Goal: Task Accomplishment & Management: Use online tool/utility

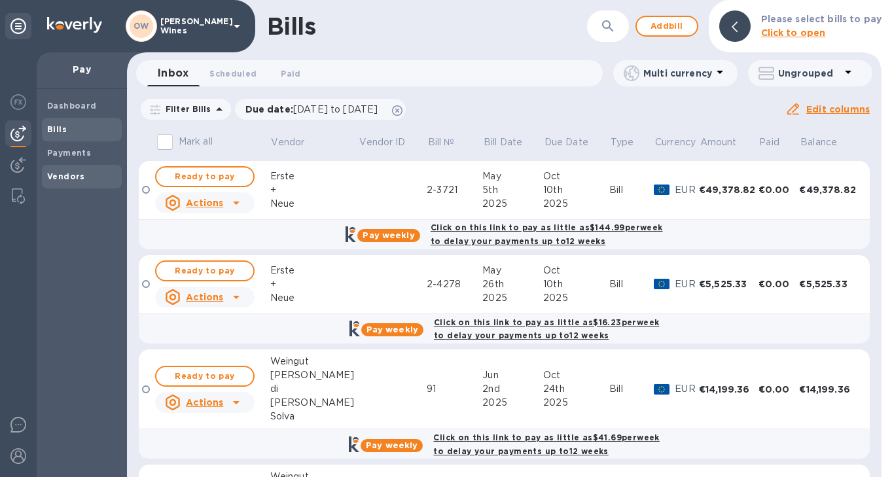
click at [57, 180] on b "Vendors" at bounding box center [66, 176] width 38 height 10
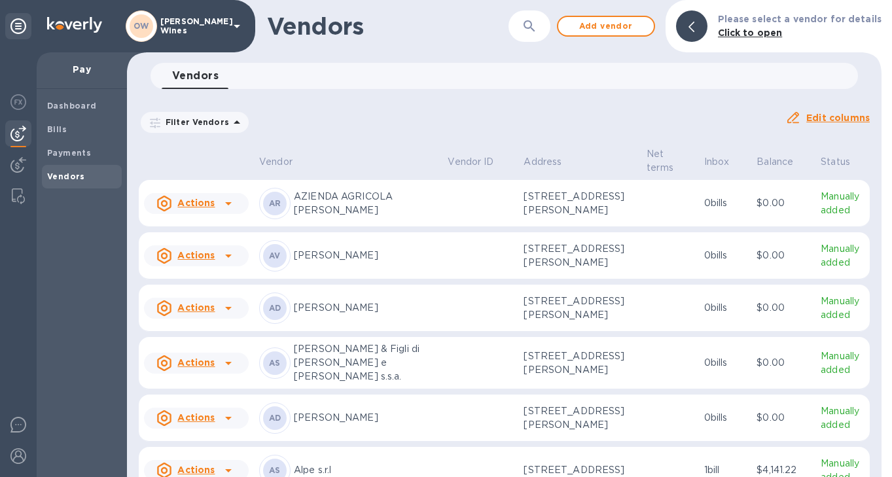
click at [533, 23] on icon "button" at bounding box center [530, 26] width 16 height 16
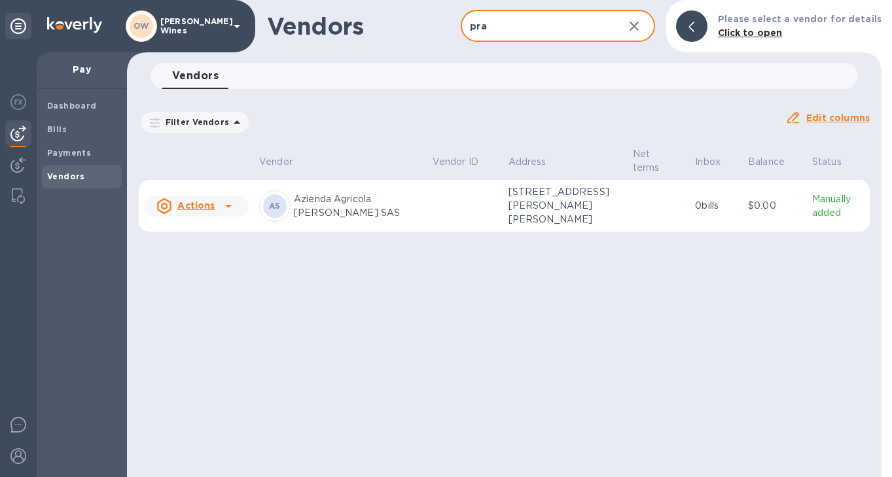
type input "pra"
click at [232, 207] on icon at bounding box center [229, 206] width 16 height 16
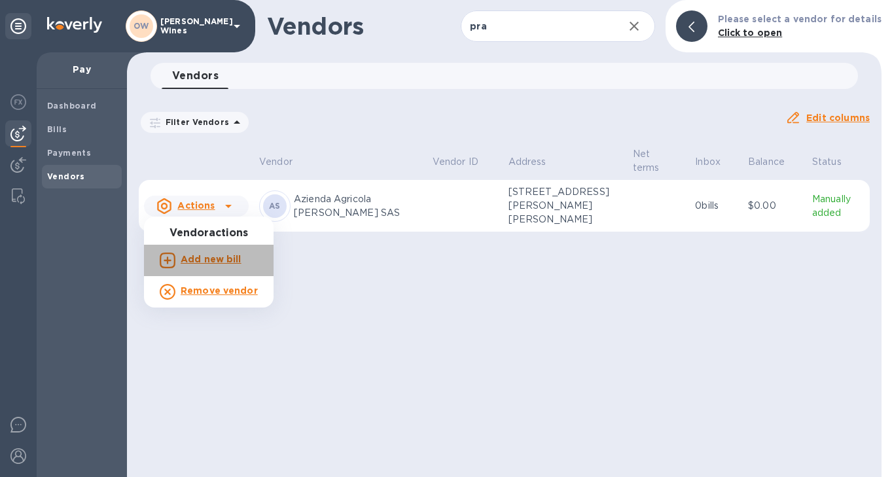
click at [219, 262] on b "Add new bill" at bounding box center [211, 259] width 61 height 10
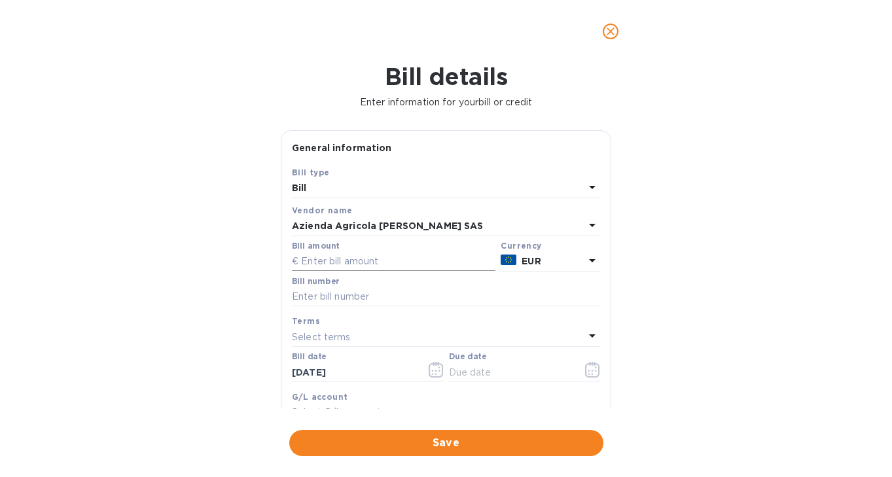
click at [357, 260] on input "text" at bounding box center [394, 262] width 204 height 20
type input "13,571.70"
click at [338, 301] on input "text" at bounding box center [446, 297] width 308 height 20
type input "456/2025"
drag, startPoint x: 373, startPoint y: 377, endPoint x: 204, endPoint y: 370, distance: 169.7
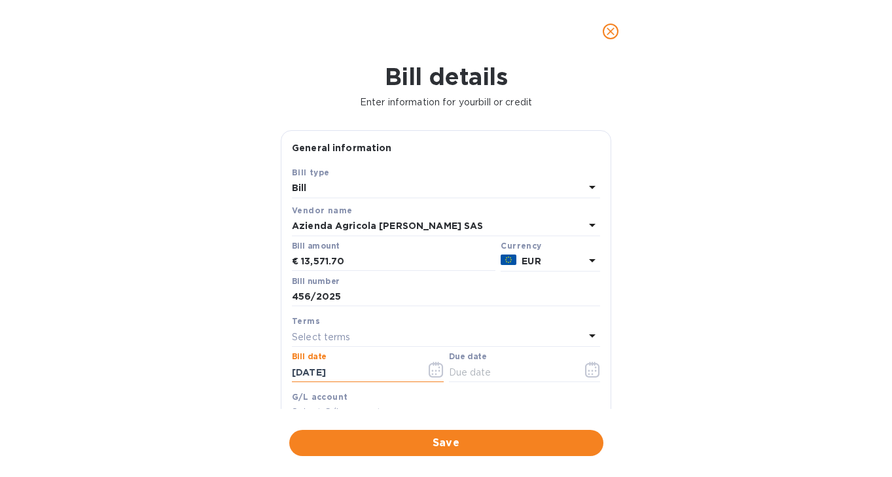
click at [204, 370] on div "Bill details Enter information for your bill or credit General information Save…" at bounding box center [446, 270] width 892 height 414
type input "[DATE]"
click at [587, 370] on icon "button" at bounding box center [592, 370] width 15 height 16
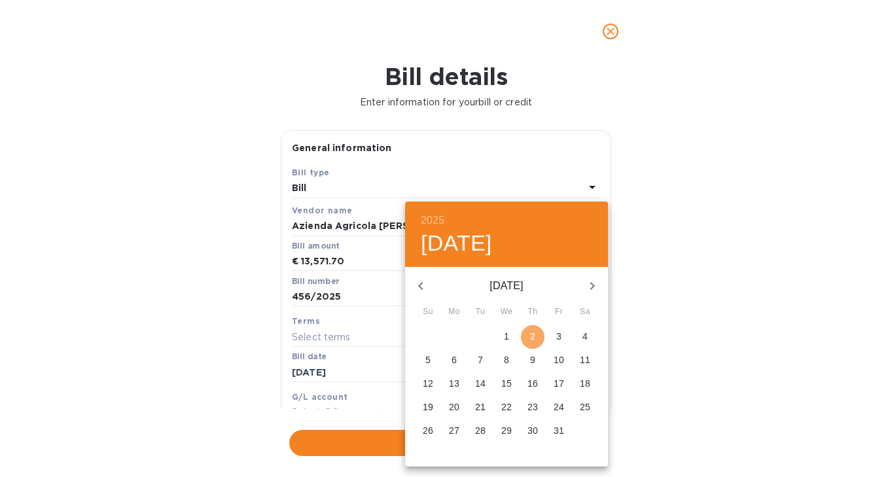
click at [530, 331] on p "2" at bounding box center [532, 336] width 5 height 13
type input "[DATE]"
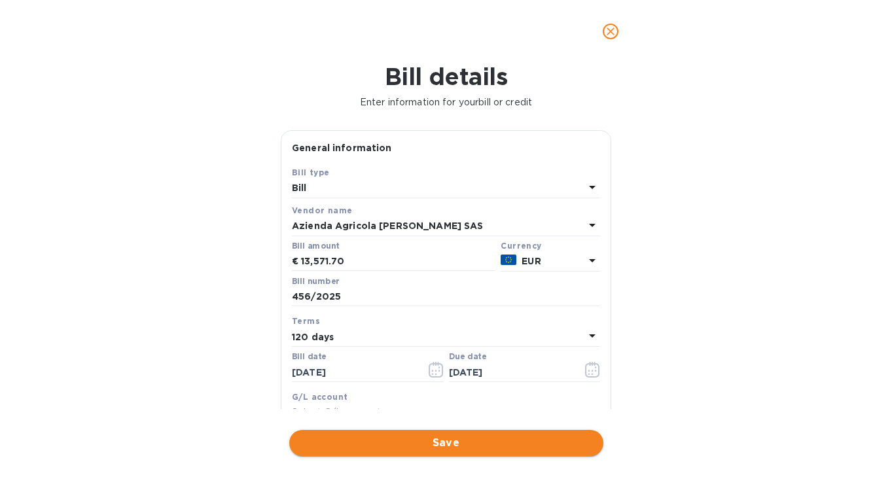
click at [491, 444] on span "Save" at bounding box center [446, 443] width 293 height 16
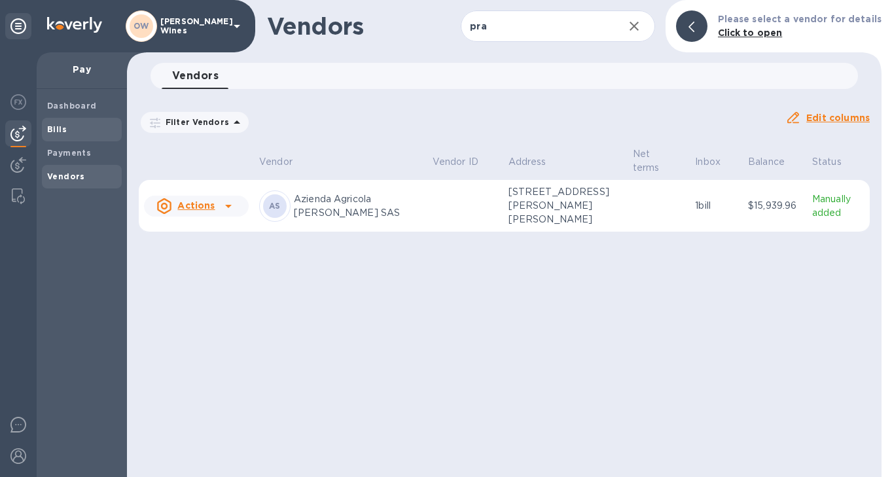
click at [67, 124] on span "Bills" at bounding box center [81, 129] width 69 height 13
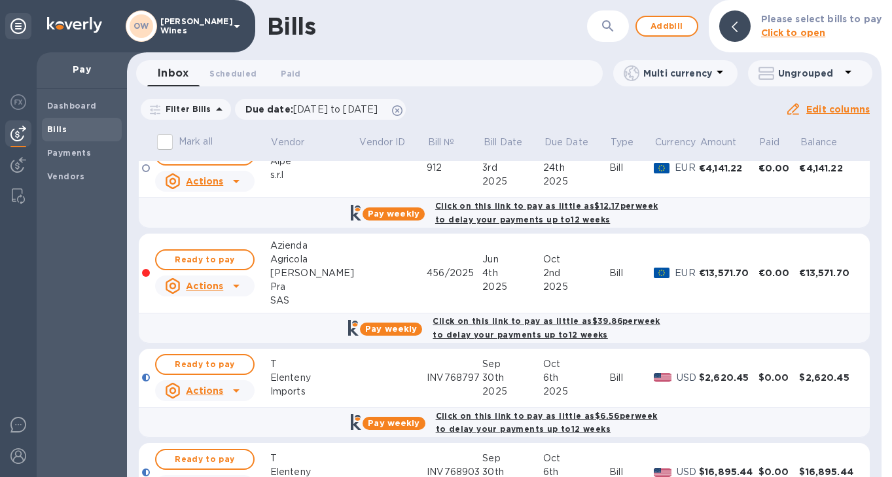
scroll to position [442, 0]
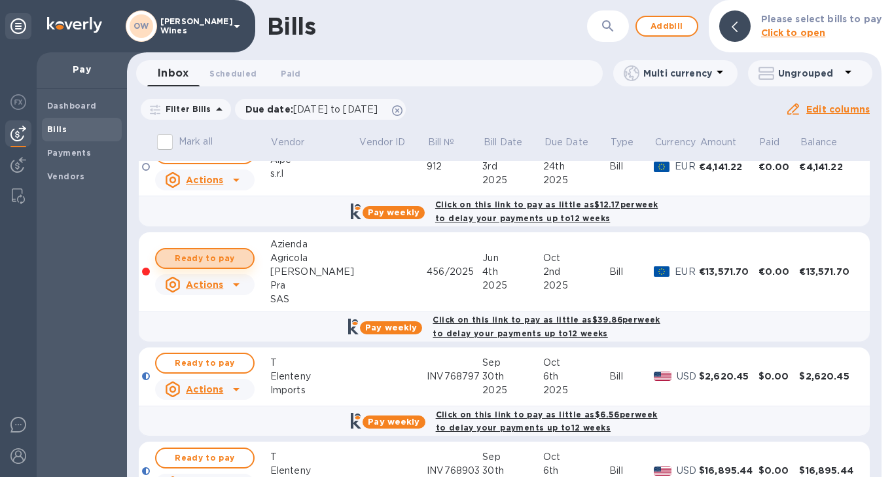
click at [212, 253] on span "Ready to pay" at bounding box center [205, 259] width 76 height 16
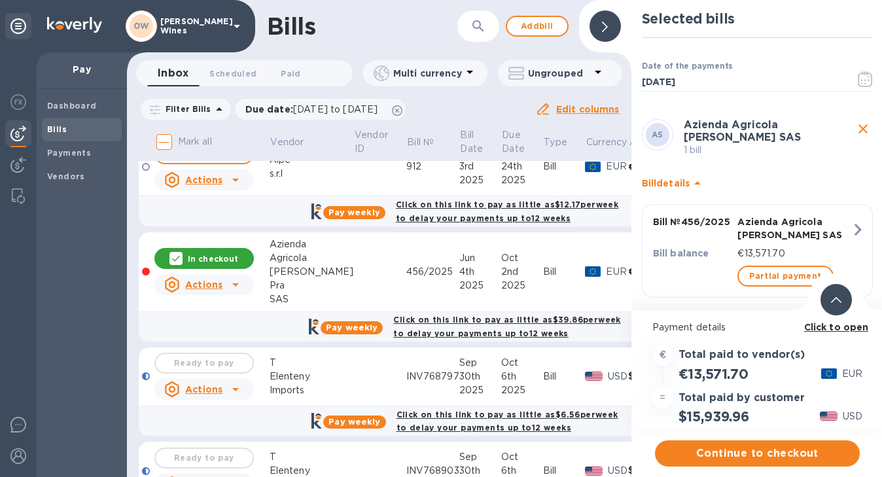
click at [837, 329] on b "Click to open" at bounding box center [836, 327] width 65 height 10
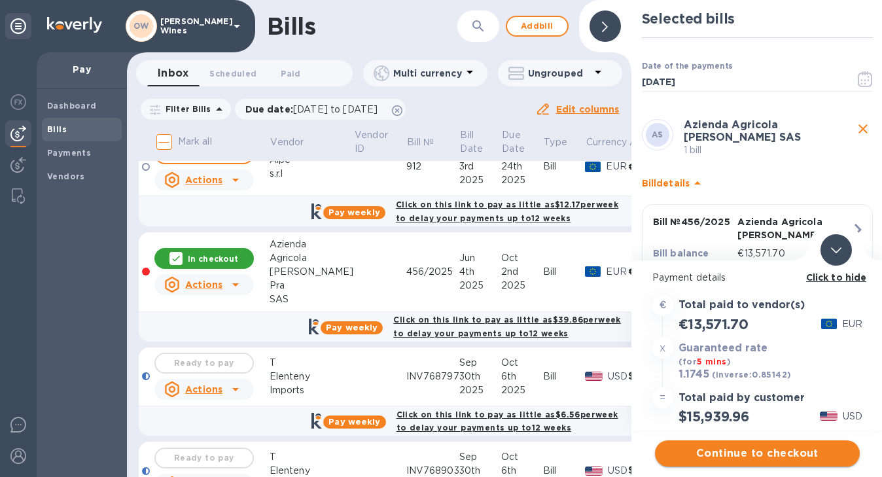
click at [791, 456] on span "Continue to checkout" at bounding box center [758, 454] width 184 height 16
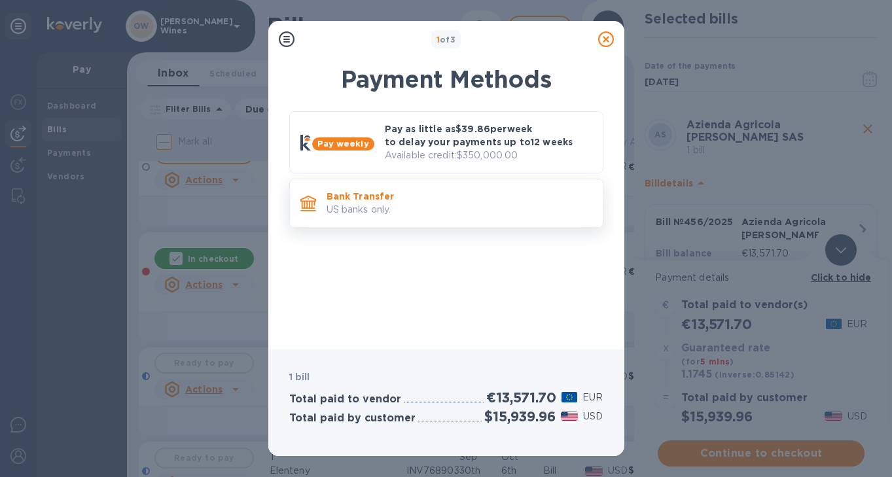
click at [481, 211] on p "US banks only." at bounding box center [460, 210] width 266 height 14
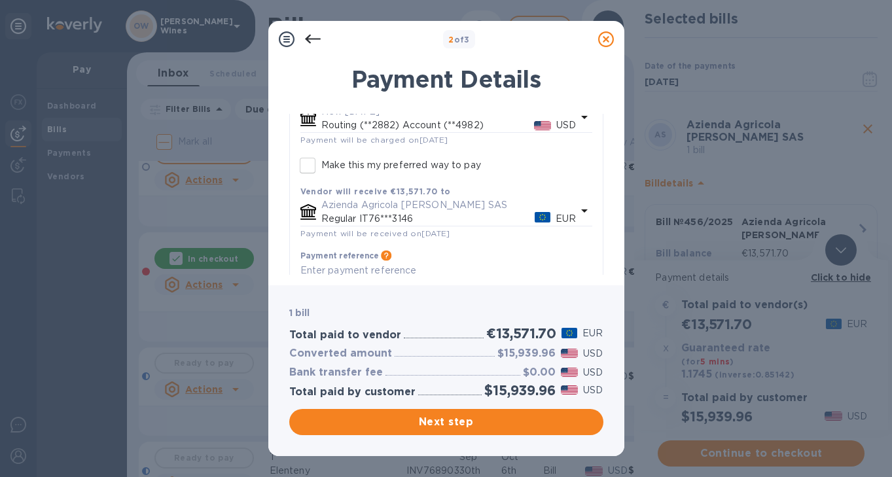
scroll to position [158, 0]
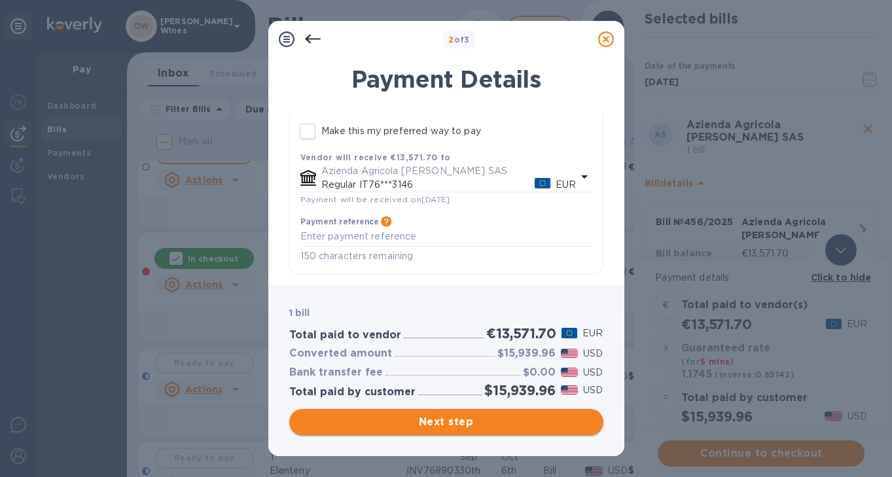
click at [412, 423] on span "Next step" at bounding box center [446, 422] width 293 height 16
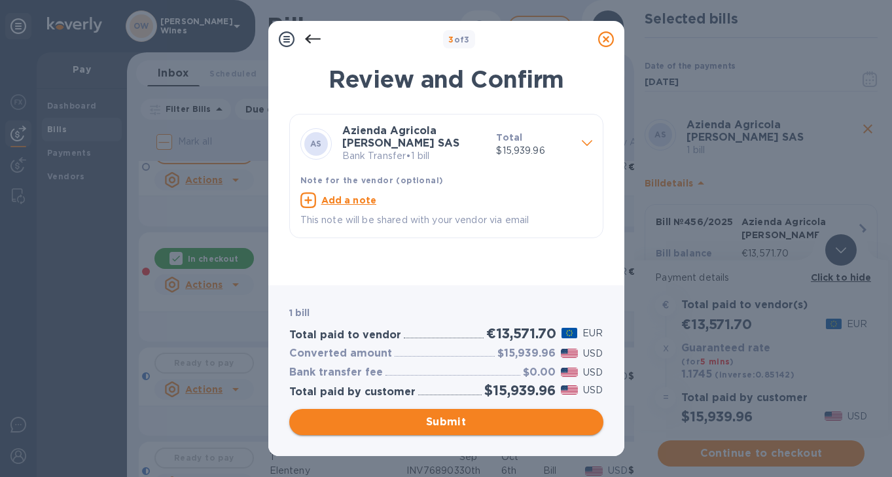
click at [467, 423] on span "Submit" at bounding box center [446, 422] width 293 height 16
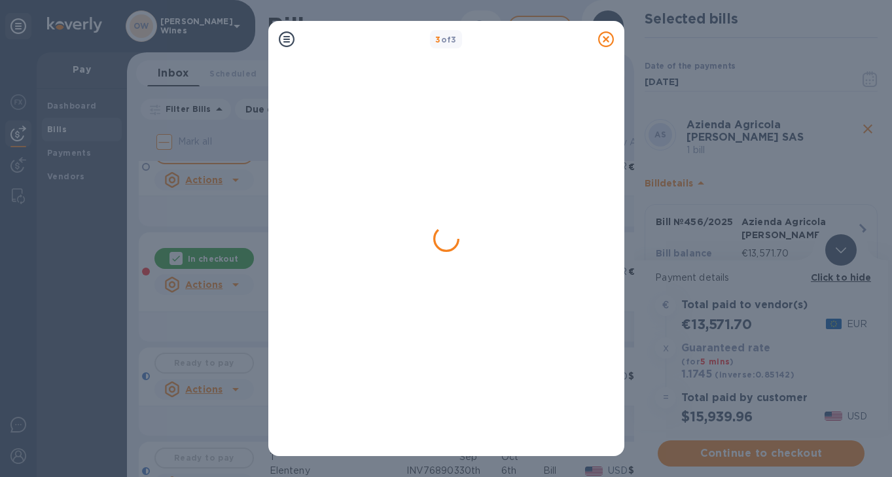
scroll to position [0, 0]
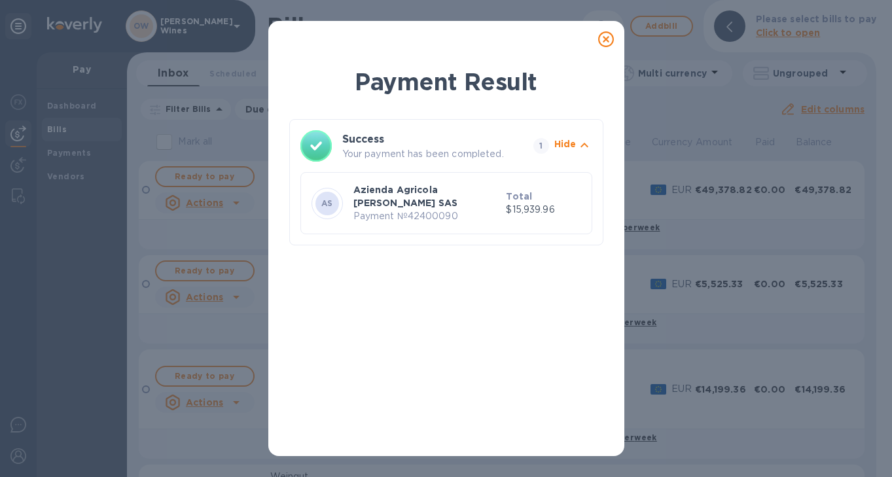
click at [608, 39] on icon at bounding box center [606, 39] width 16 height 16
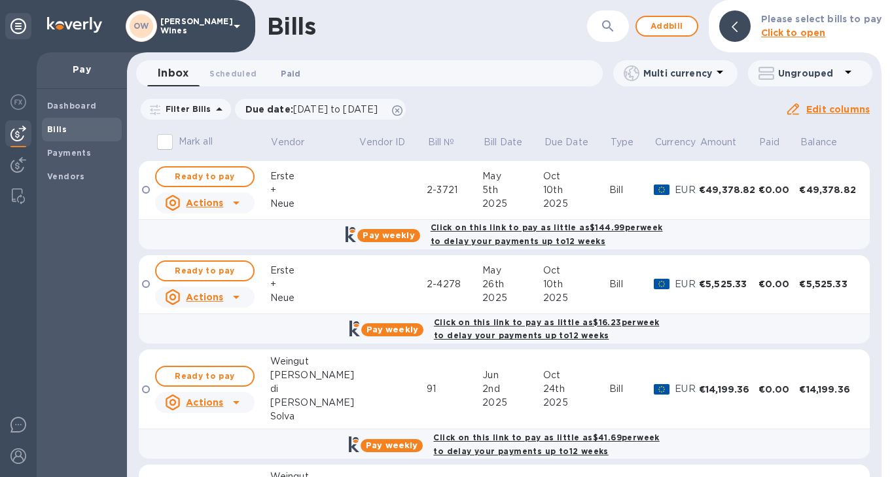
click at [287, 63] on button "Paid 0" at bounding box center [290, 73] width 47 height 26
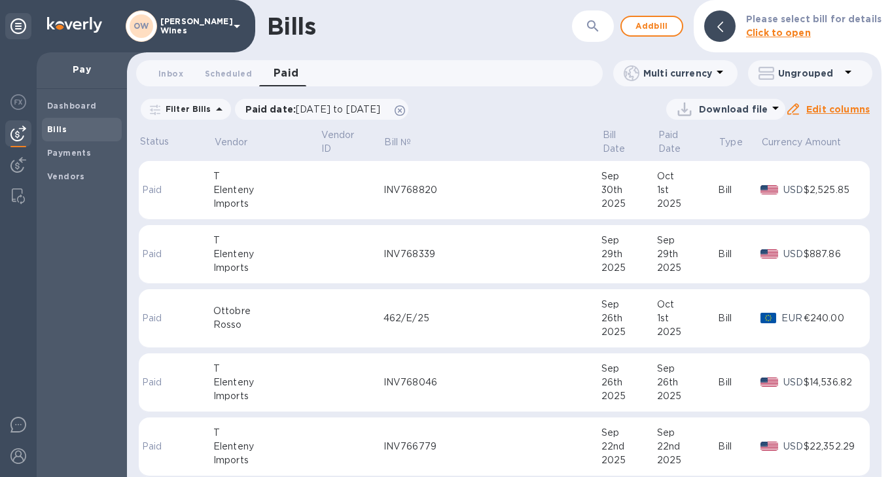
click at [698, 75] on p "Multi currency" at bounding box center [677, 73] width 69 height 13
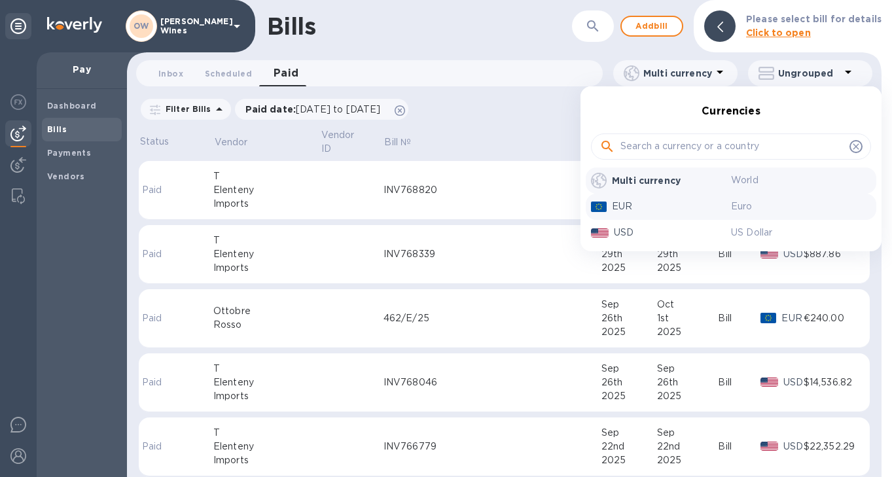
click at [636, 203] on p "EUR" at bounding box center [671, 207] width 119 height 14
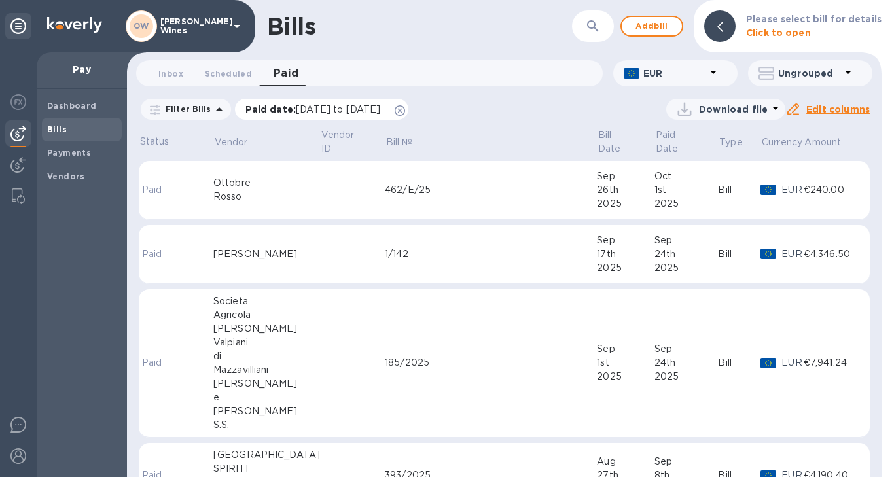
click at [380, 109] on span "[DATE] to [DATE]" at bounding box center [338, 109] width 84 height 10
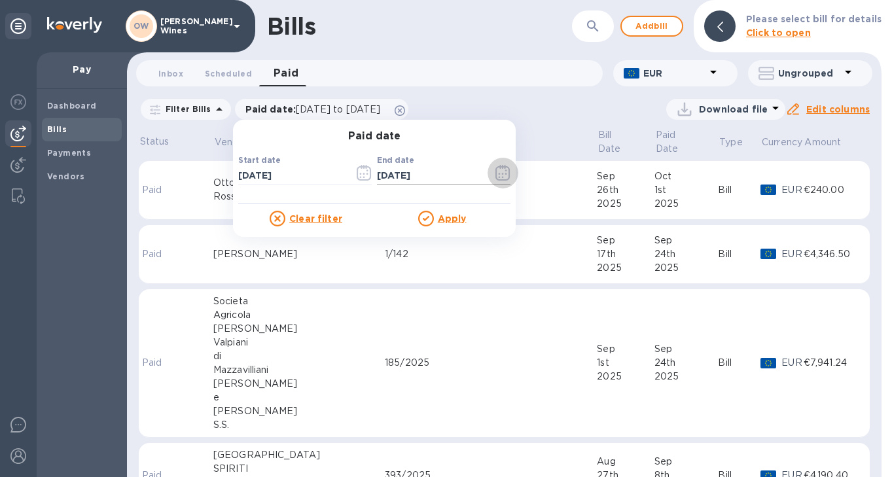
click at [496, 175] on icon "button" at bounding box center [502, 173] width 15 height 16
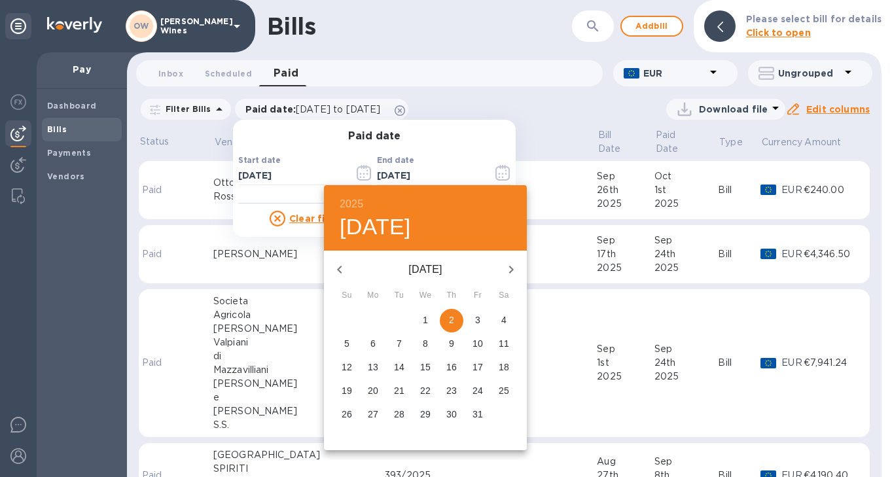
click at [482, 323] on span "3" at bounding box center [478, 320] width 24 height 13
type input "[DATE]"
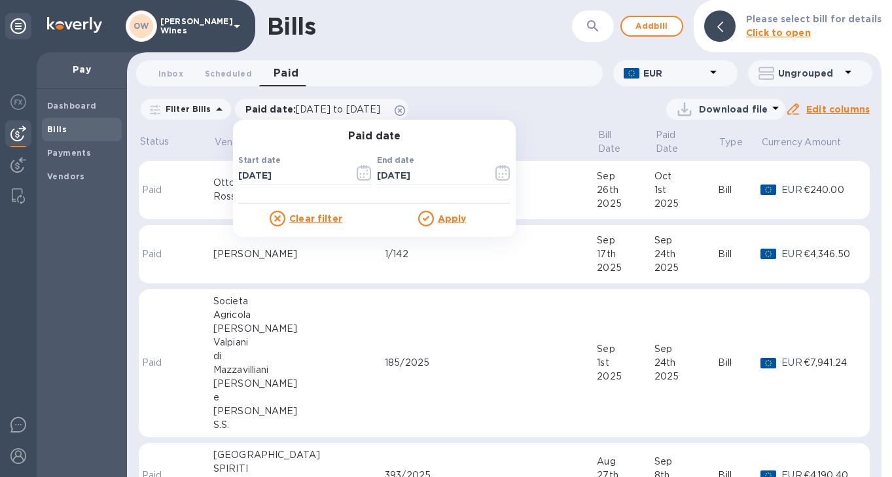
click at [438, 215] on u "Apply" at bounding box center [452, 218] width 29 height 10
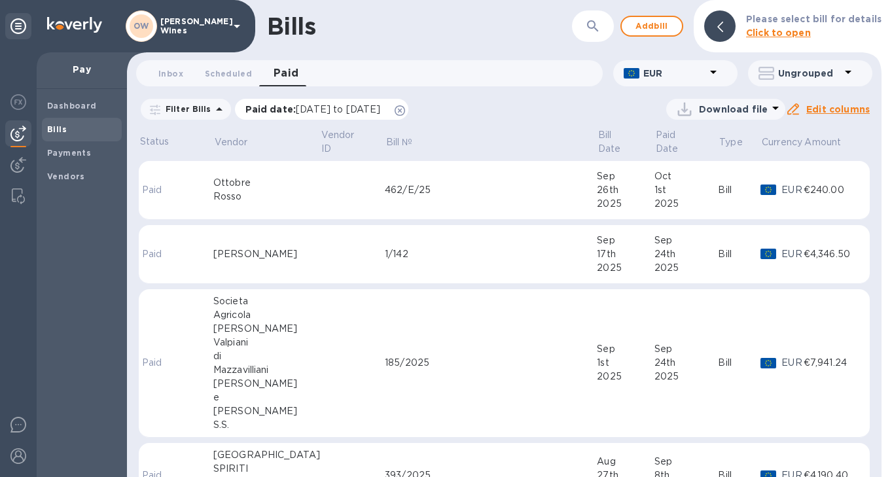
click at [409, 118] on div "Paid date : [DATE] to [DATE]" at bounding box center [322, 109] width 174 height 21
click at [409, 116] on div "Paid date : [DATE] to [DATE]" at bounding box center [322, 109] width 174 height 21
click at [387, 106] on p "Paid date : [DATE] to [DATE]" at bounding box center [316, 109] width 142 height 13
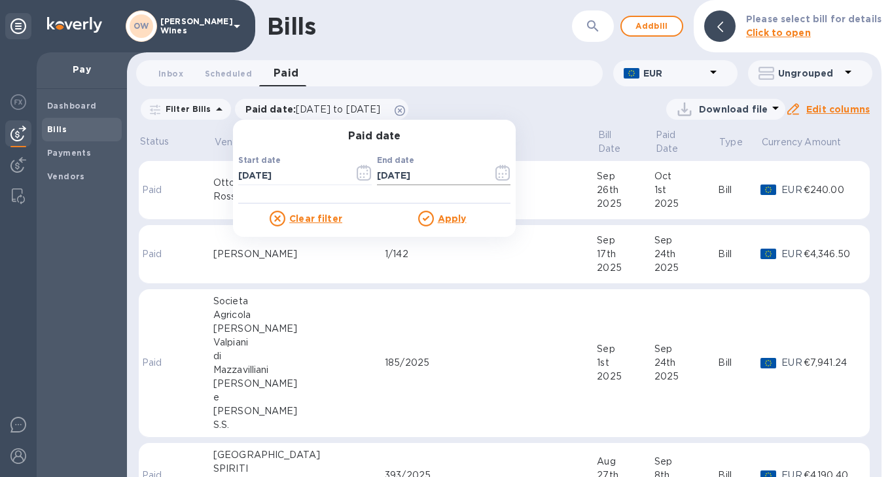
click at [495, 173] on icon "button" at bounding box center [502, 173] width 15 height 16
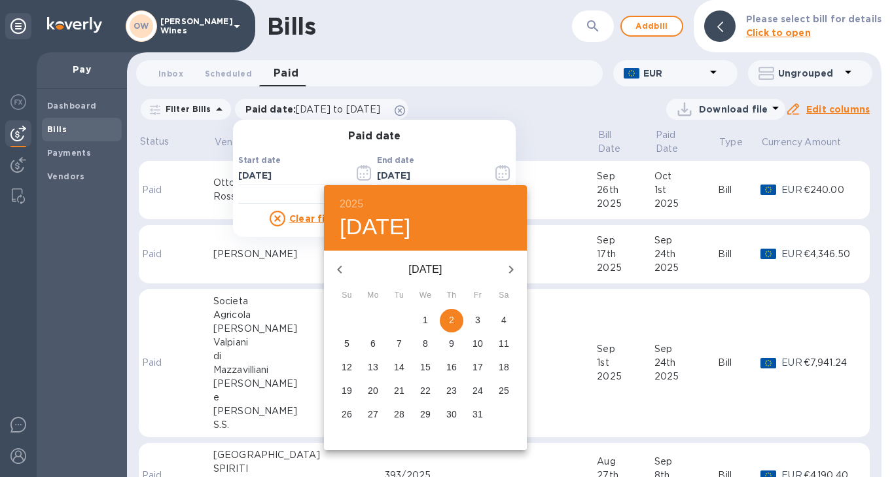
click at [480, 322] on p "3" at bounding box center [477, 320] width 5 height 13
type input "[DATE]"
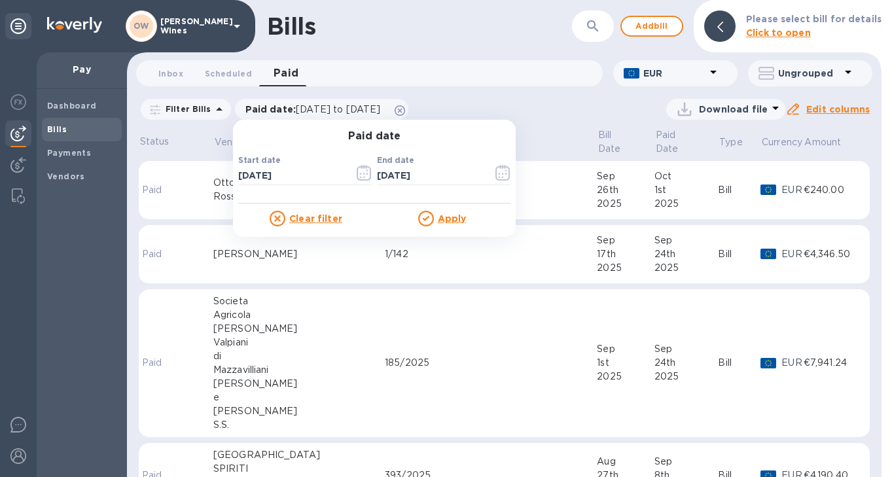
click at [442, 224] on p "Apply" at bounding box center [452, 218] width 29 height 13
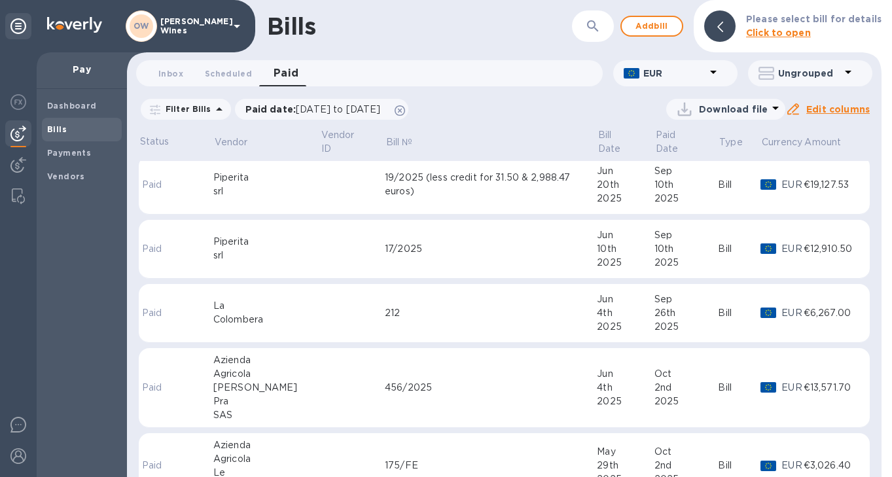
scroll to position [565, 0]
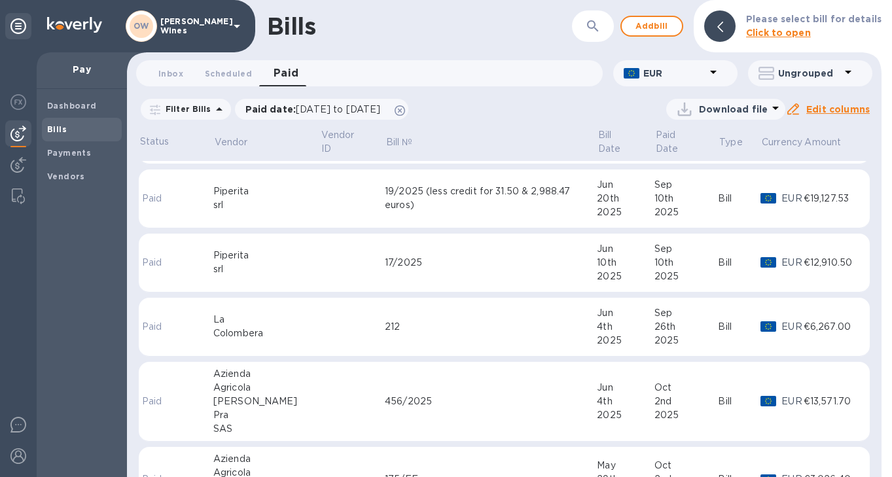
click at [320, 363] on td at bounding box center [352, 402] width 65 height 80
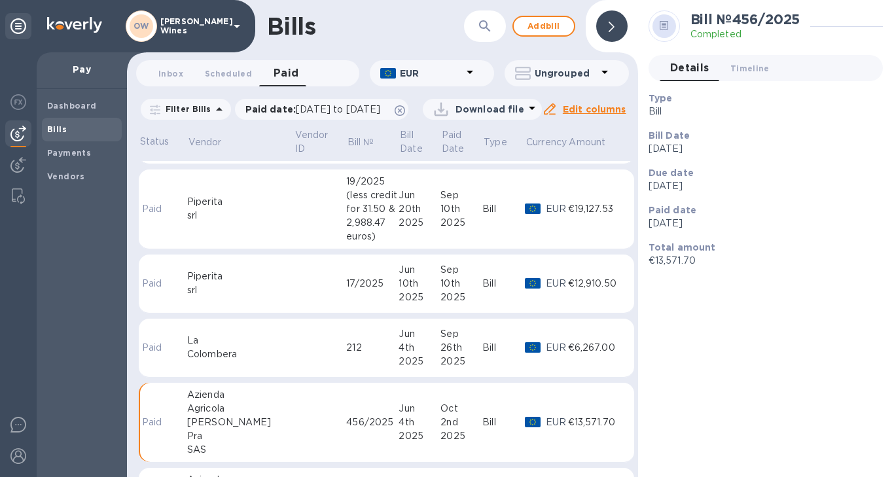
scroll to position [577, 0]
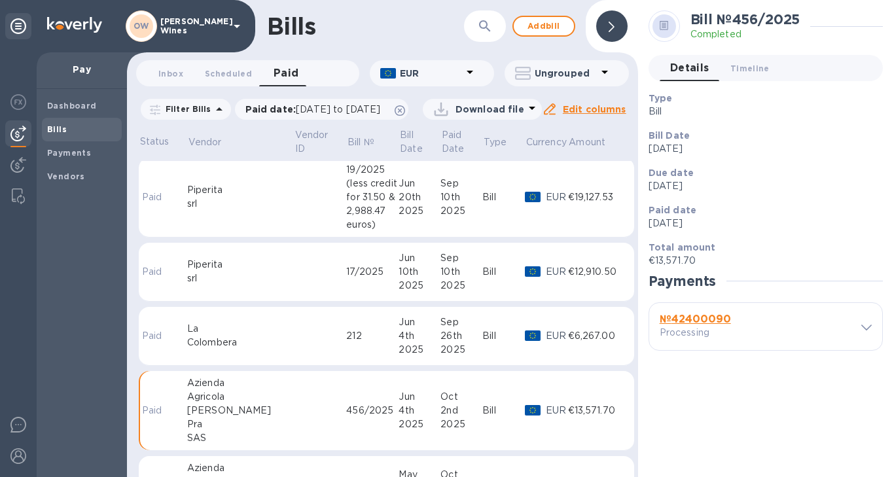
click at [708, 320] on b "№ 42400090" at bounding box center [695, 319] width 71 height 12
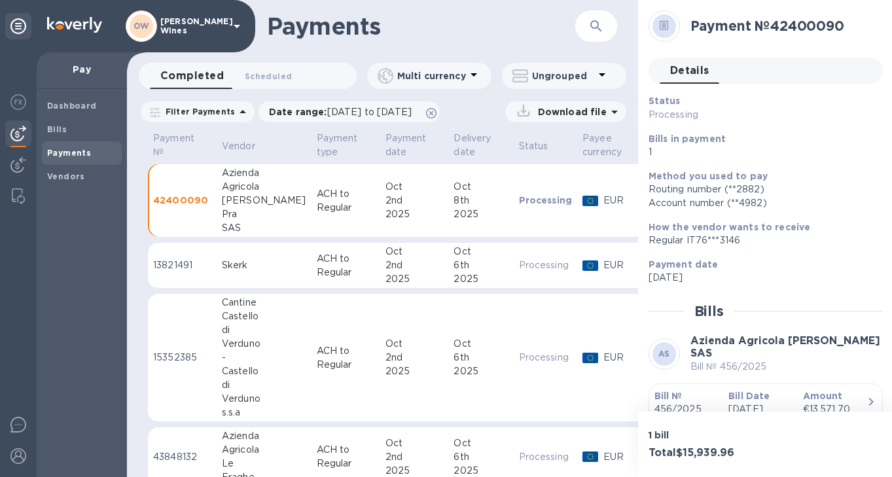
click at [672, 393] on b "Bill №" at bounding box center [668, 396] width 28 height 10
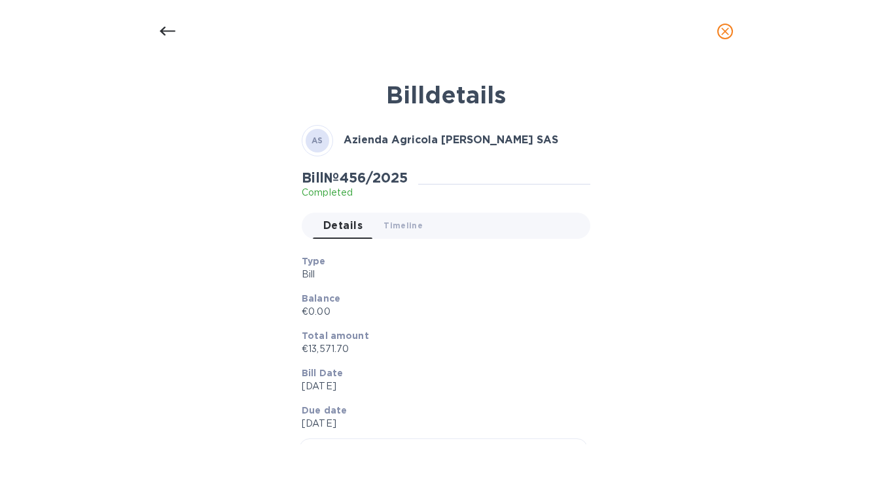
click at [164, 37] on icon at bounding box center [168, 32] width 16 height 16
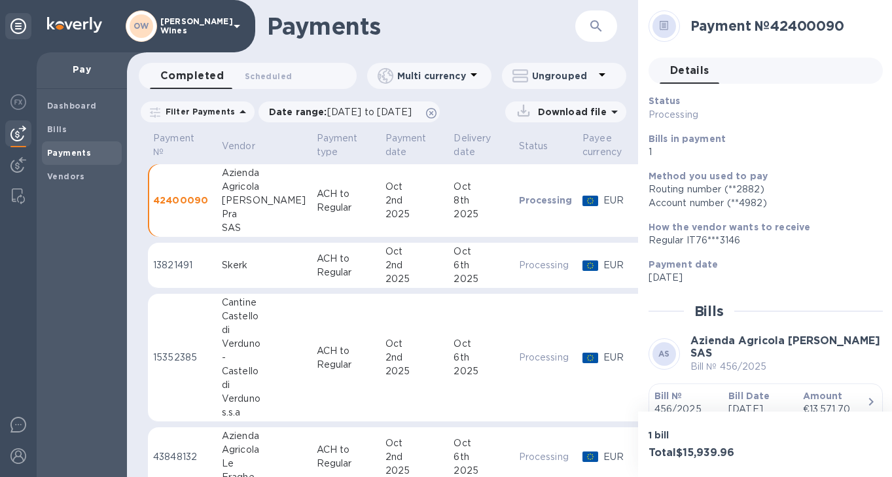
scroll to position [10, 0]
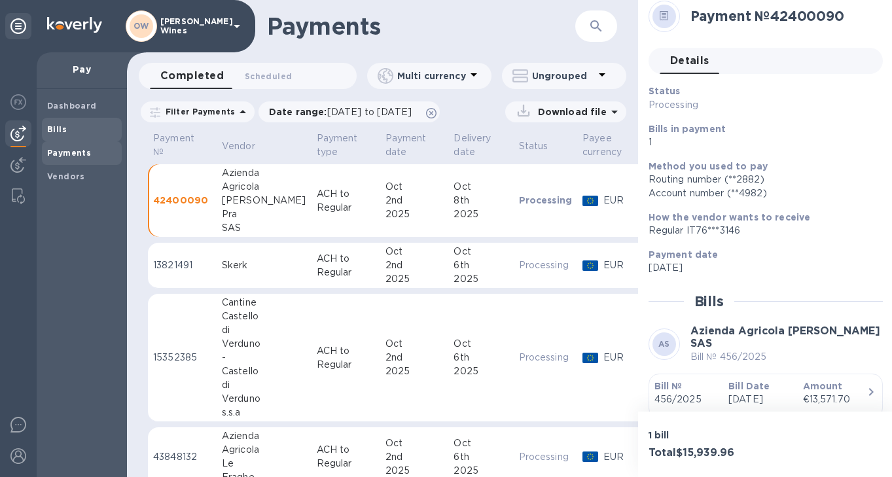
click at [59, 135] on span "Bills" at bounding box center [57, 129] width 20 height 13
